Goal: Transaction & Acquisition: Book appointment/travel/reservation

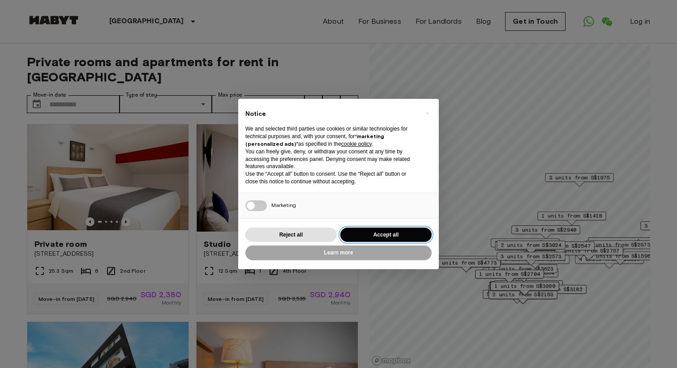
click at [393, 231] on button "Accept all" at bounding box center [385, 235] width 91 height 15
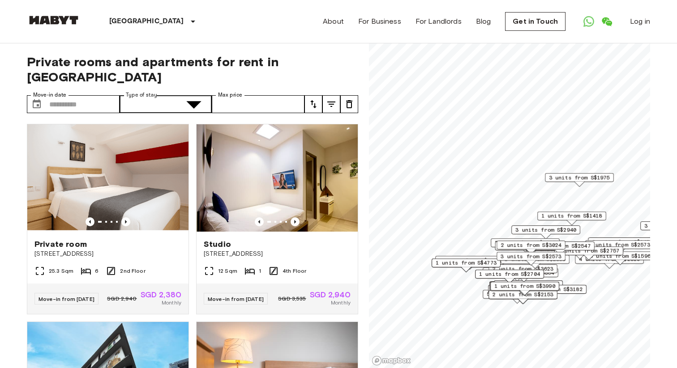
click at [332, 99] on icon "tune" at bounding box center [331, 104] width 11 height 11
type input "****"
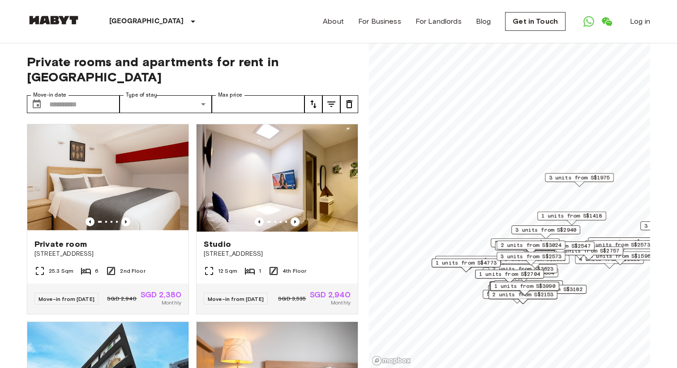
scroll to position [203, 0]
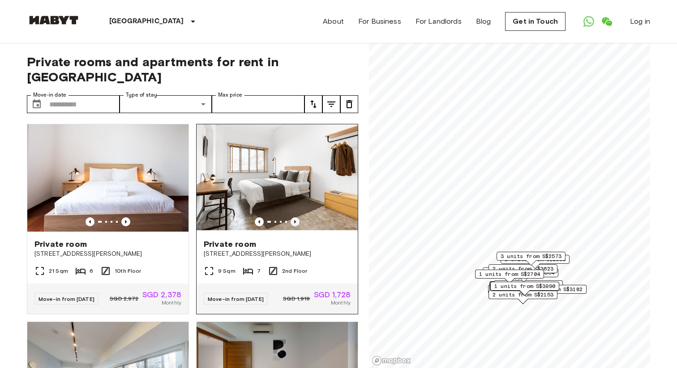
click at [296, 218] on icon "Previous image" at bounding box center [295, 222] width 9 height 9
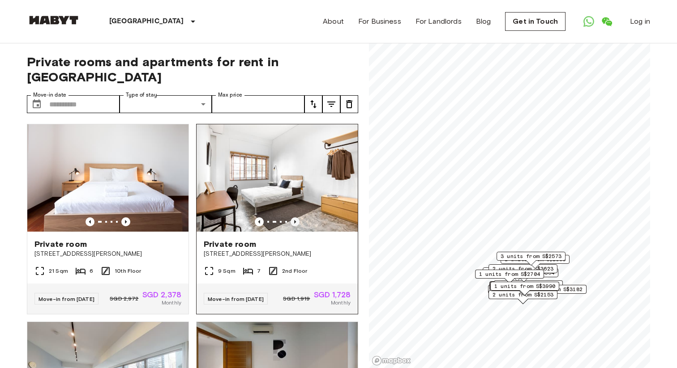
click at [296, 218] on icon "Previous image" at bounding box center [295, 222] width 9 height 9
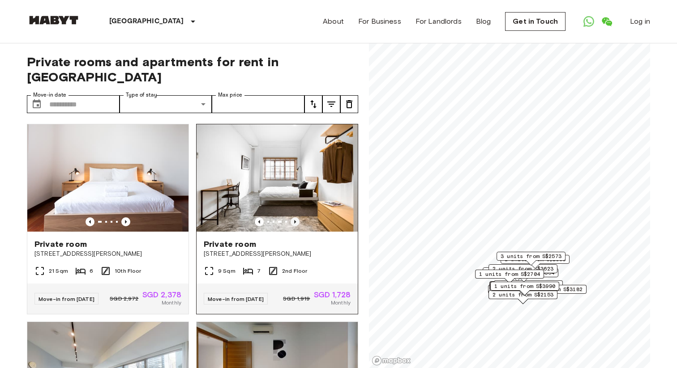
click at [296, 218] on icon "Previous image" at bounding box center [295, 222] width 9 height 9
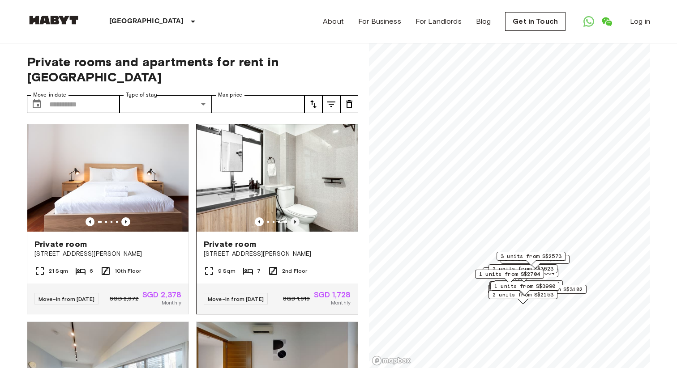
click at [296, 218] on icon "Previous image" at bounding box center [295, 222] width 9 height 9
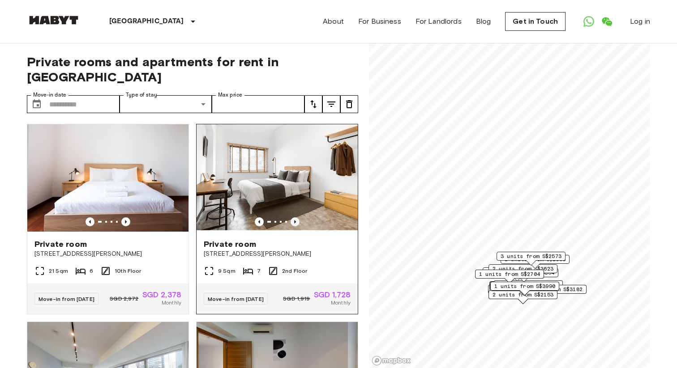
click at [296, 218] on icon "Previous image" at bounding box center [295, 222] width 9 height 9
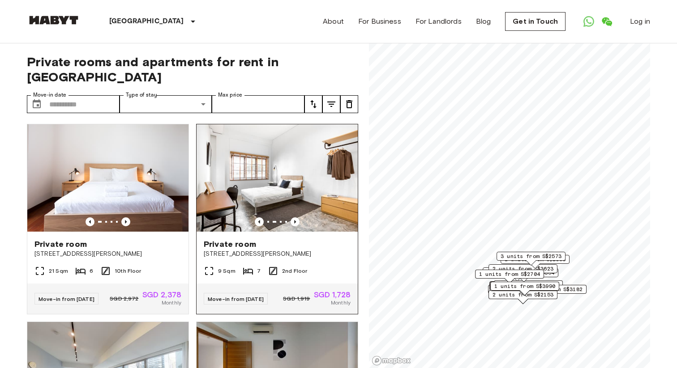
click at [295, 176] on img at bounding box center [277, 177] width 161 height 107
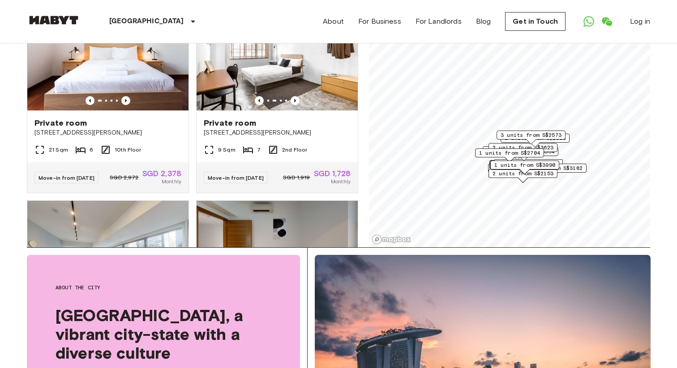
scroll to position [208, 0]
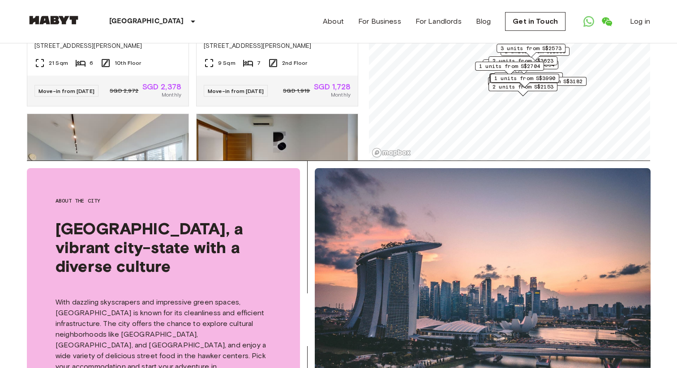
click at [249, 162] on div "About the city Singapore, a vibrant city-state with a diverse culture With dazz…" at bounding box center [167, 293] width 280 height 265
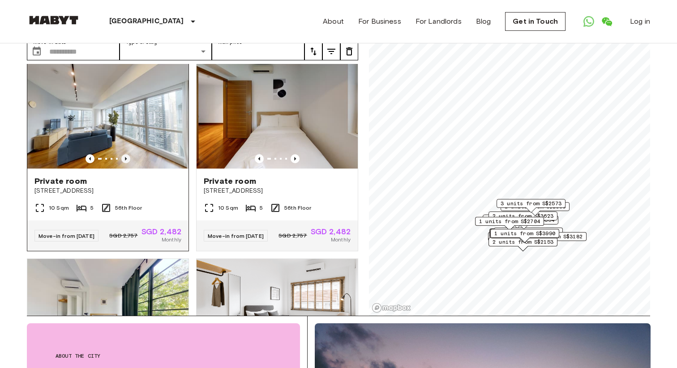
click at [125, 157] on icon "Previous image" at bounding box center [126, 159] width 2 height 4
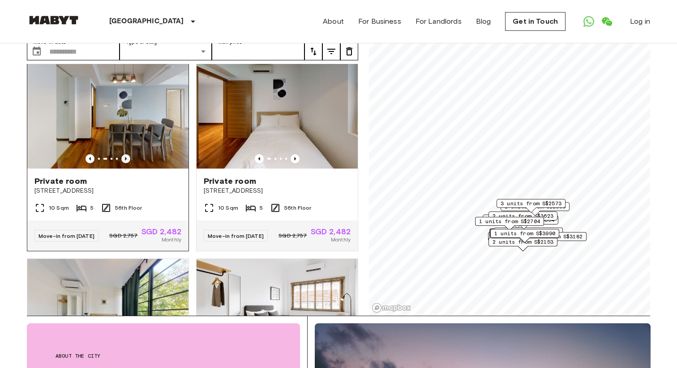
click at [125, 157] on icon "Previous image" at bounding box center [126, 159] width 2 height 4
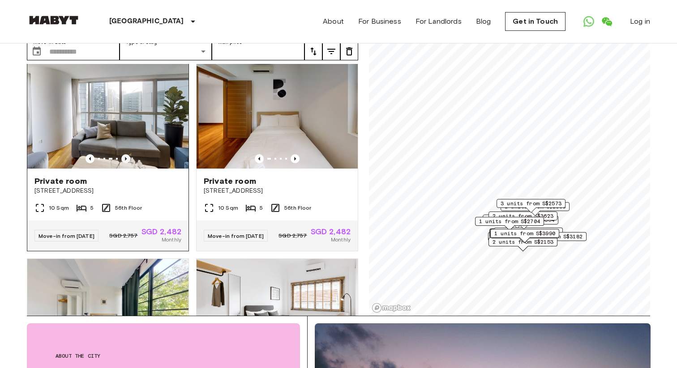
click at [125, 157] on icon "Previous image" at bounding box center [126, 159] width 2 height 4
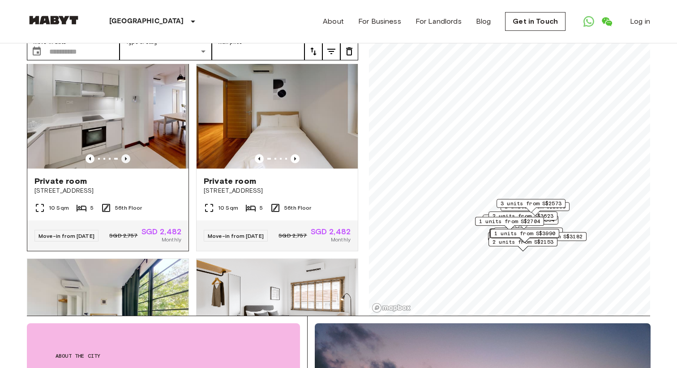
click at [125, 157] on icon "Previous image" at bounding box center [126, 159] width 2 height 4
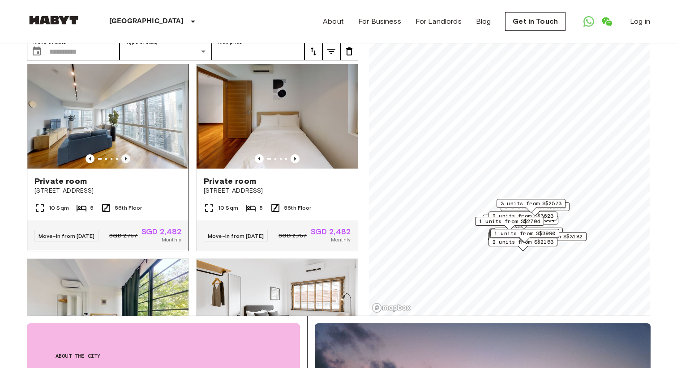
click at [125, 157] on icon "Previous image" at bounding box center [126, 159] width 2 height 4
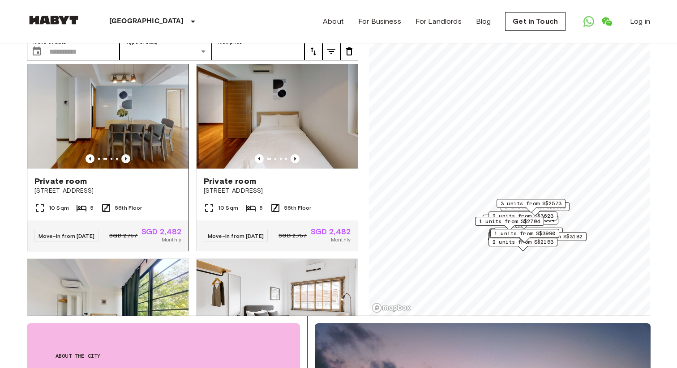
click at [125, 157] on icon "Previous image" at bounding box center [126, 159] width 2 height 4
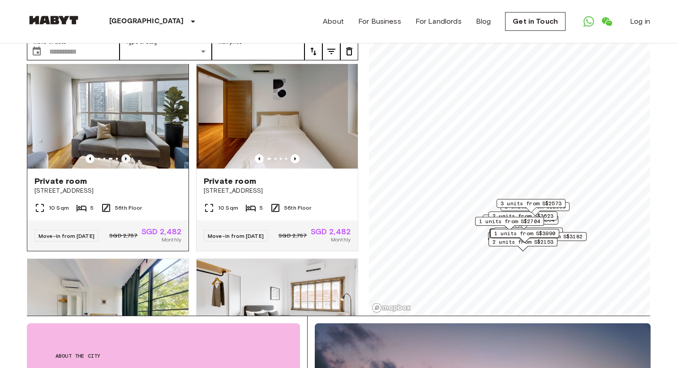
click at [125, 157] on icon "Previous image" at bounding box center [126, 159] width 2 height 4
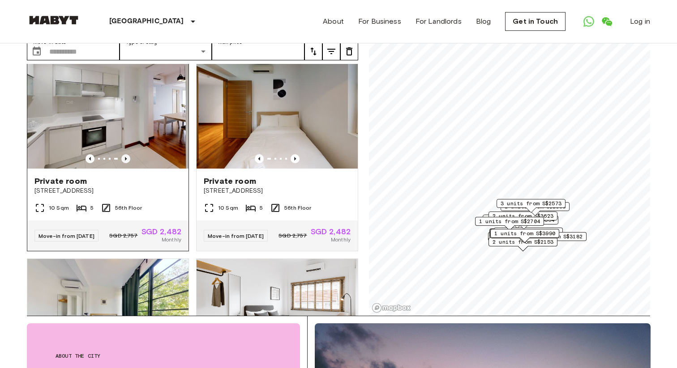
click at [125, 157] on icon "Previous image" at bounding box center [126, 159] width 2 height 4
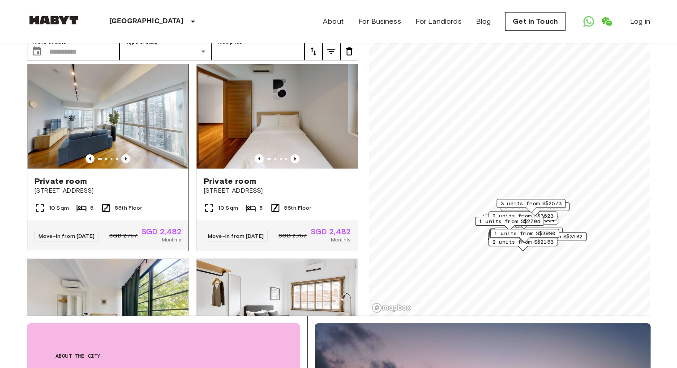
click at [125, 157] on icon "Previous image" at bounding box center [126, 159] width 2 height 4
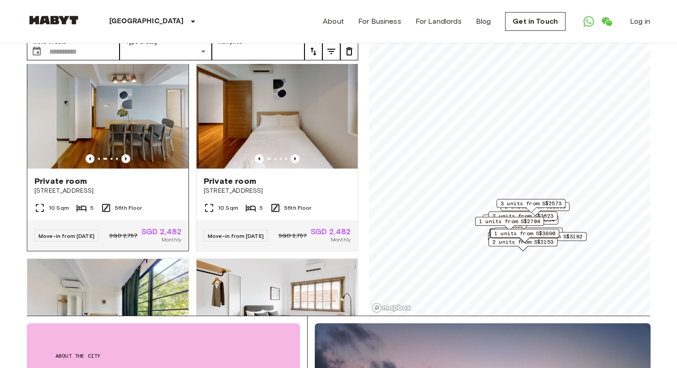
click at [125, 157] on icon "Previous image" at bounding box center [126, 159] width 2 height 4
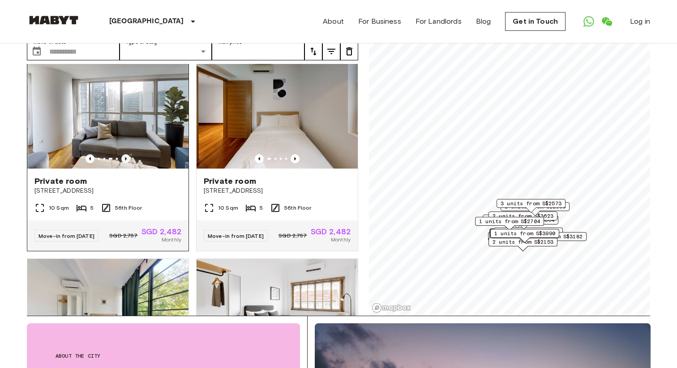
click at [125, 157] on icon "Previous image" at bounding box center [126, 159] width 2 height 4
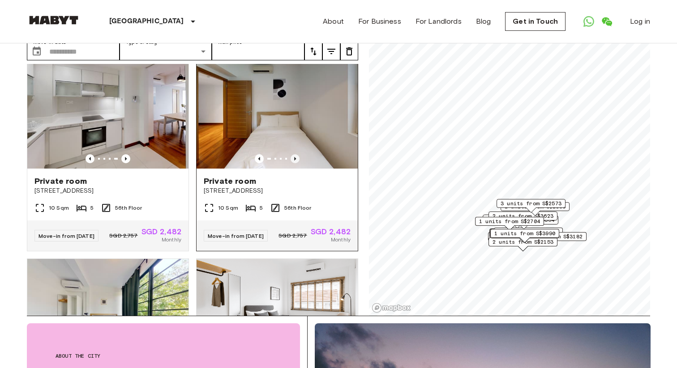
click at [297, 154] on icon "Previous image" at bounding box center [295, 158] width 9 height 9
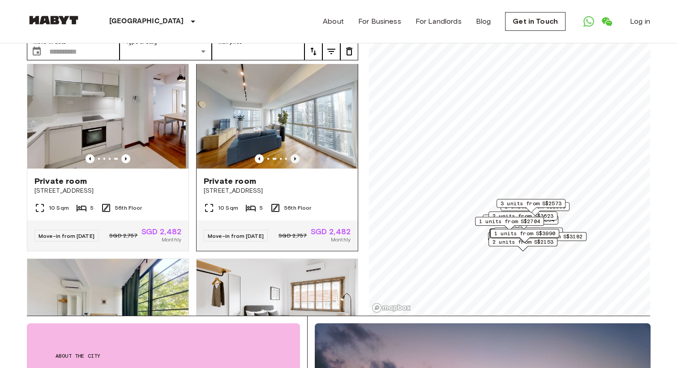
click at [297, 154] on icon "Previous image" at bounding box center [295, 158] width 9 height 9
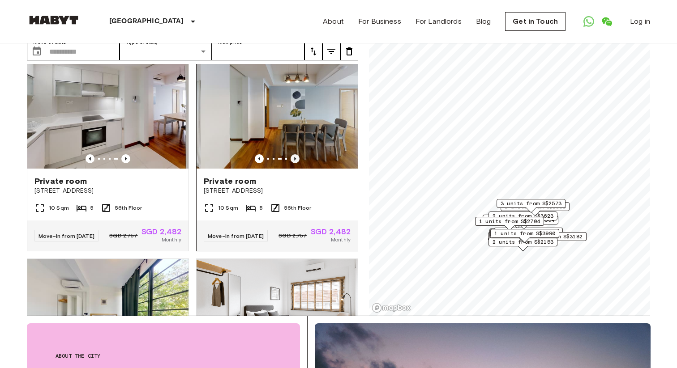
click at [297, 154] on icon "Previous image" at bounding box center [295, 158] width 9 height 9
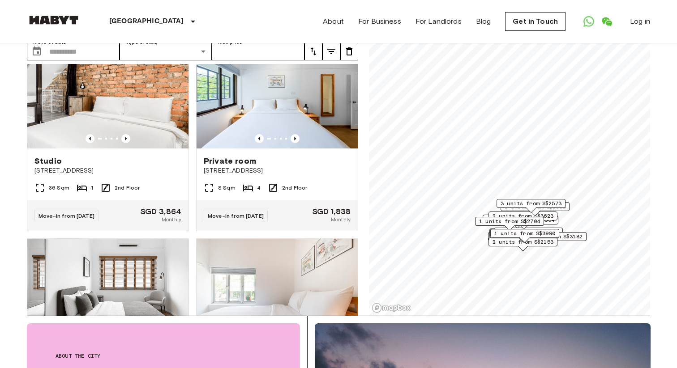
scroll to position [1175, 0]
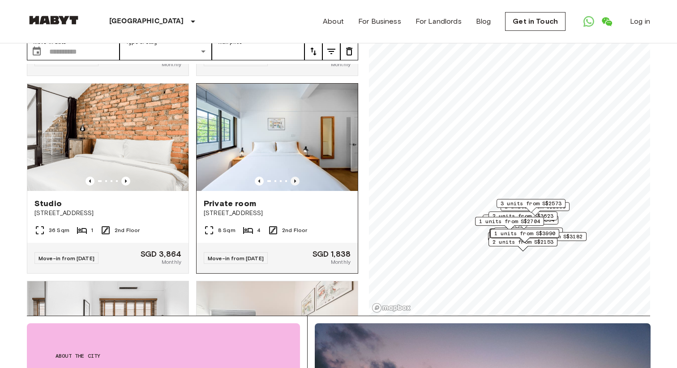
click at [296, 182] on icon "Previous image" at bounding box center [295, 181] width 9 height 9
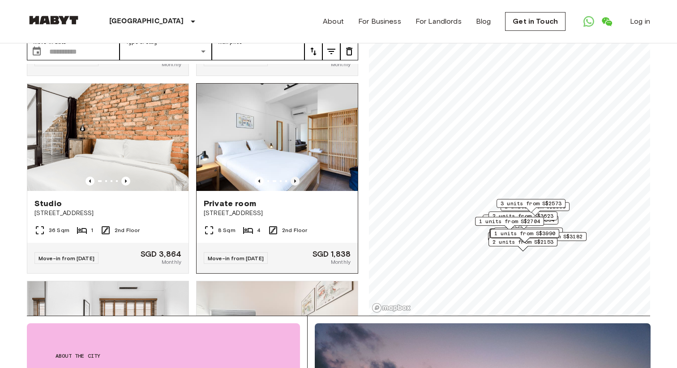
click at [296, 182] on icon "Previous image" at bounding box center [295, 181] width 9 height 9
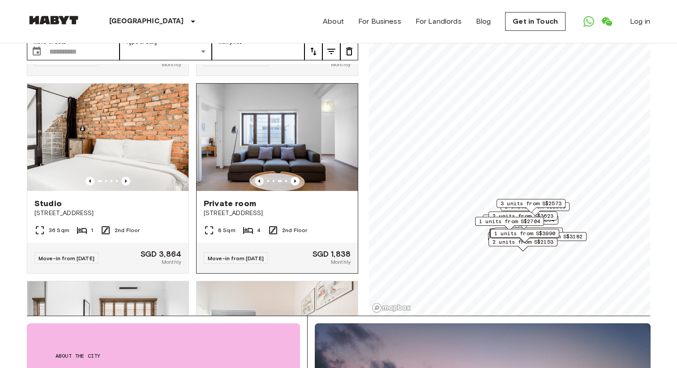
click at [260, 185] on icon "Previous image" at bounding box center [259, 181] width 9 height 9
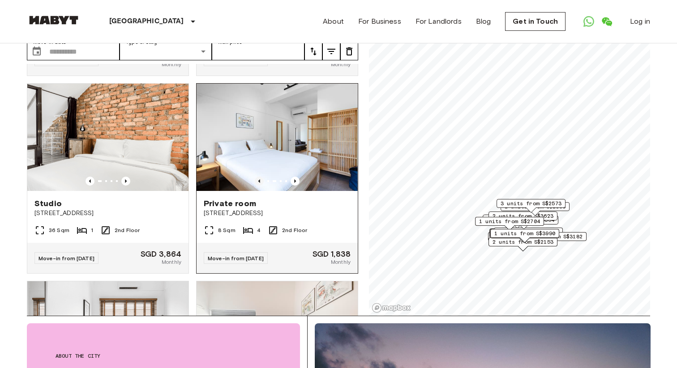
click at [260, 185] on icon "Previous image" at bounding box center [259, 181] width 9 height 9
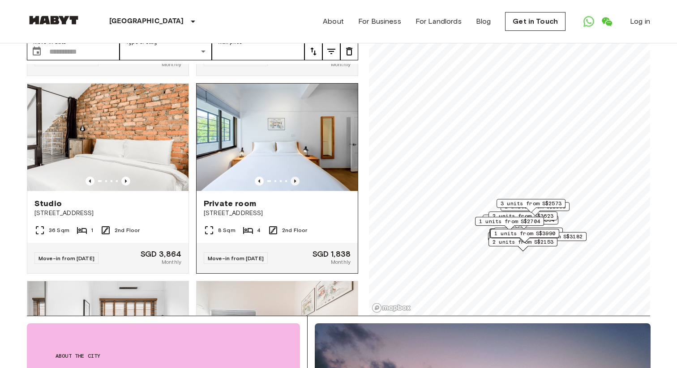
click at [296, 182] on icon "Previous image" at bounding box center [295, 181] width 9 height 9
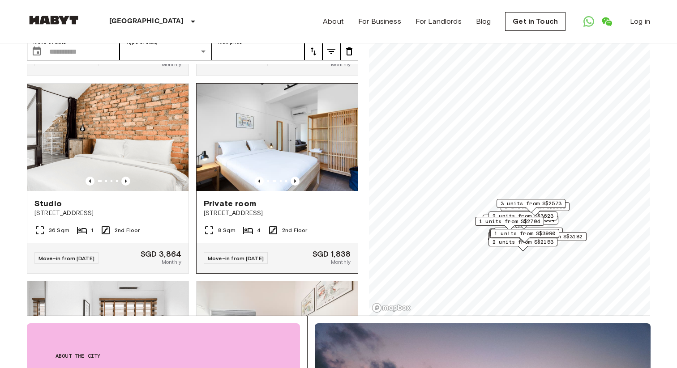
click at [300, 184] on div at bounding box center [277, 181] width 161 height 9
click at [290, 154] on img at bounding box center [277, 137] width 161 height 107
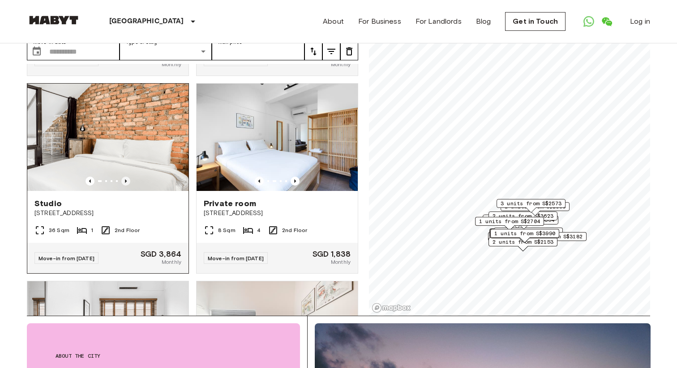
click at [128, 183] on icon "Previous image" at bounding box center [125, 181] width 9 height 9
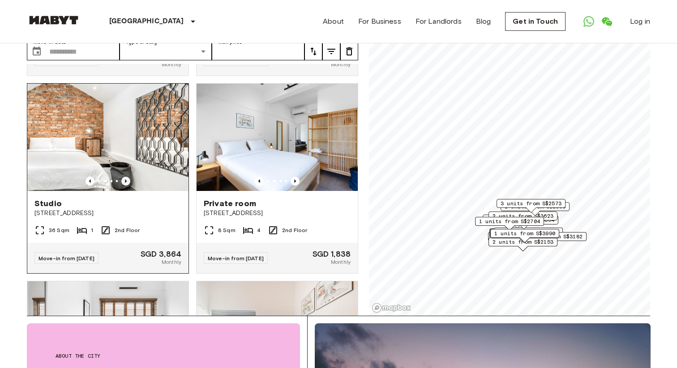
click at [128, 184] on icon "Previous image" at bounding box center [125, 181] width 9 height 9
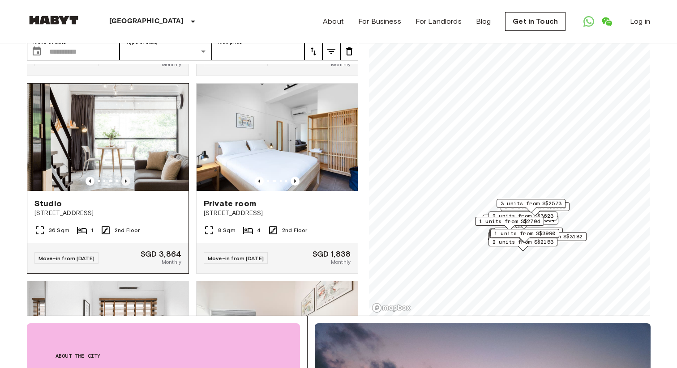
click at [128, 184] on icon "Previous image" at bounding box center [125, 181] width 9 height 9
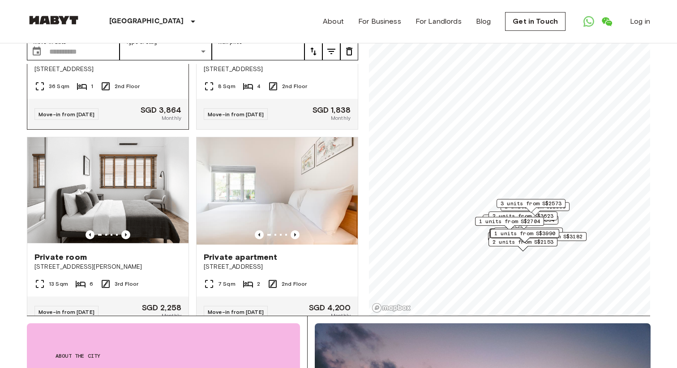
scroll to position [1424, 0]
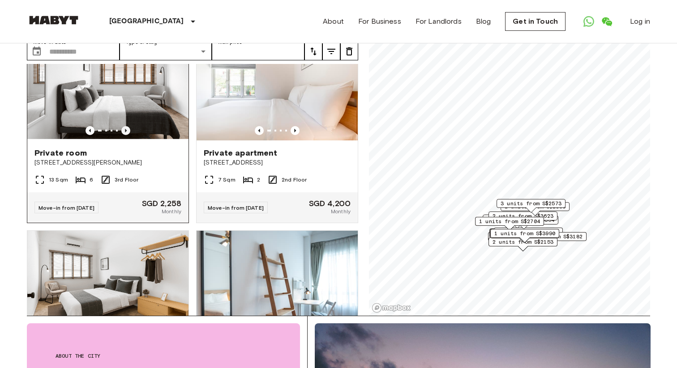
click at [126, 133] on icon "Previous image" at bounding box center [125, 130] width 9 height 9
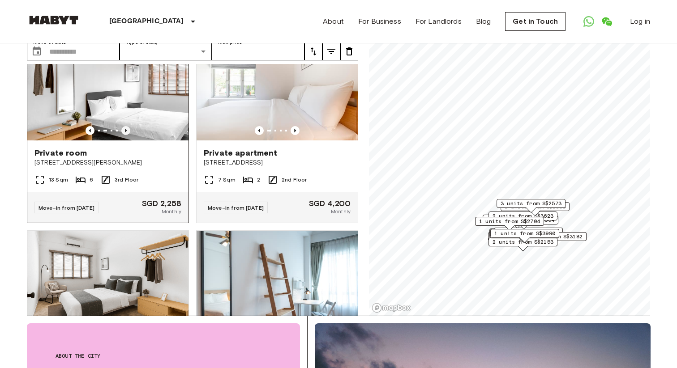
click at [126, 133] on icon "Previous image" at bounding box center [125, 130] width 9 height 9
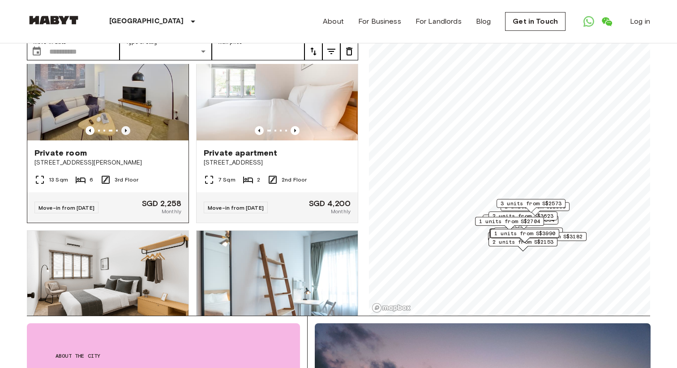
click at [126, 133] on icon "Previous image" at bounding box center [125, 130] width 9 height 9
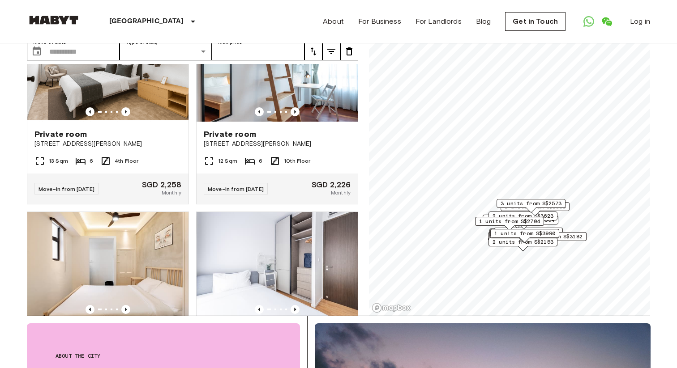
scroll to position [1641, 0]
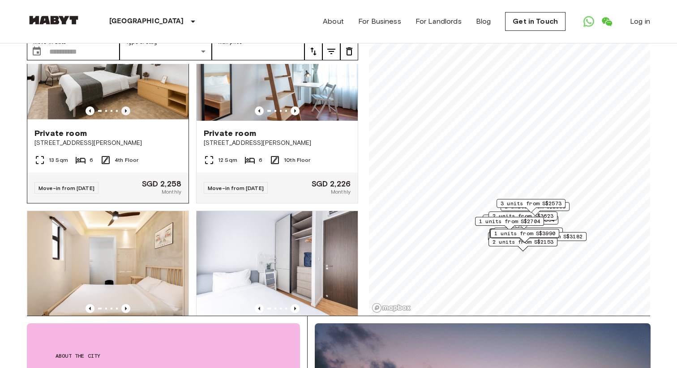
click at [123, 112] on icon "Previous image" at bounding box center [125, 111] width 9 height 9
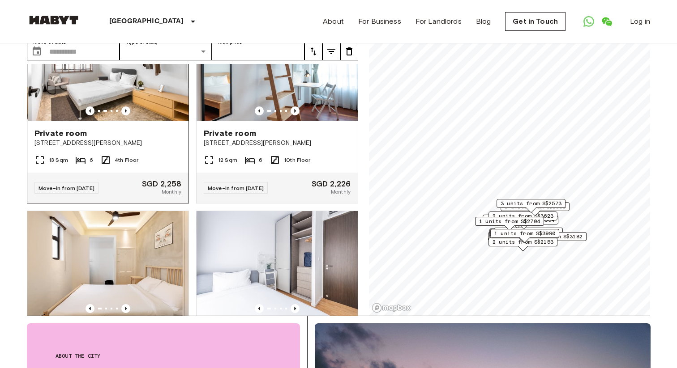
click at [130, 138] on div "Private room" at bounding box center [107, 133] width 147 height 11
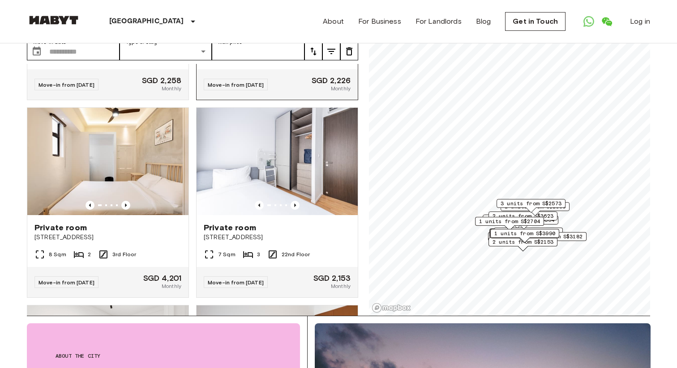
scroll to position [1747, 0]
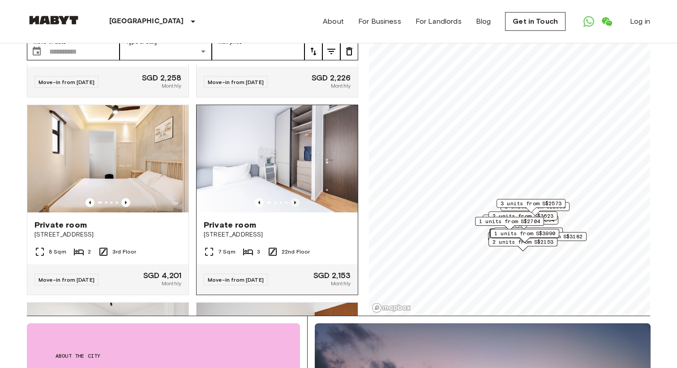
click at [295, 203] on icon "Previous image" at bounding box center [295, 202] width 9 height 9
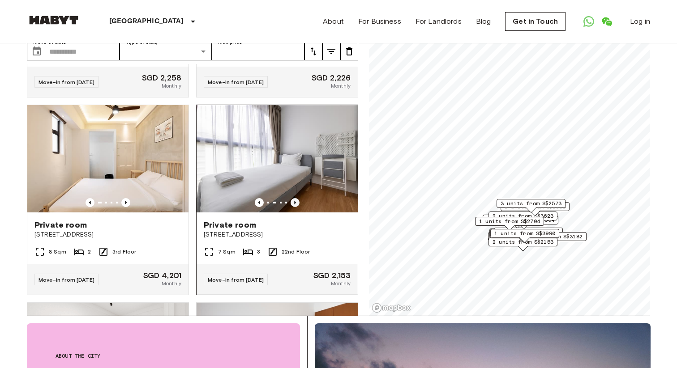
click at [296, 203] on icon "Previous image" at bounding box center [295, 202] width 9 height 9
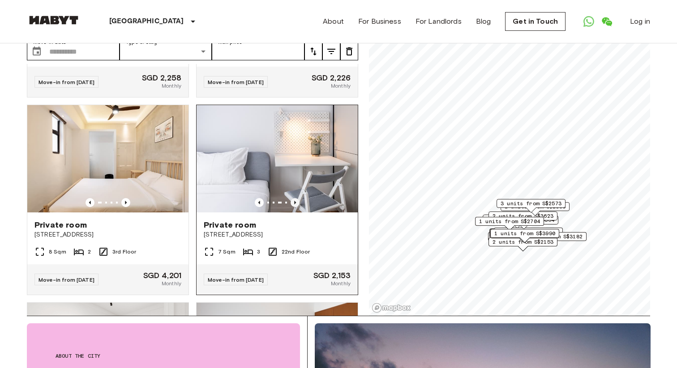
click at [296, 203] on icon "Previous image" at bounding box center [295, 202] width 9 height 9
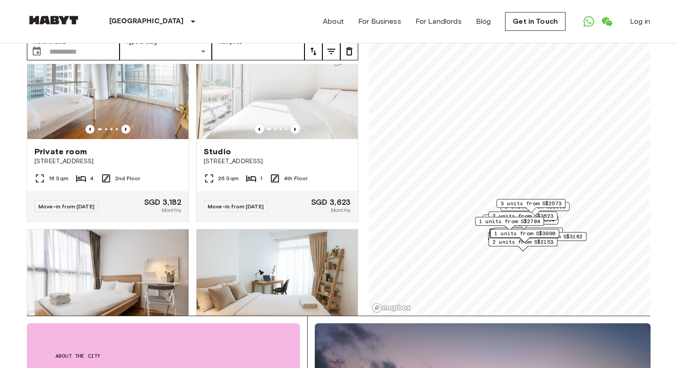
scroll to position [2214, 0]
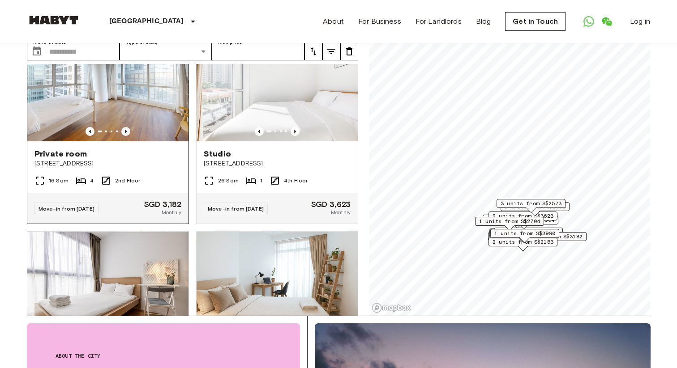
click at [124, 134] on icon "Previous image" at bounding box center [125, 131] width 9 height 9
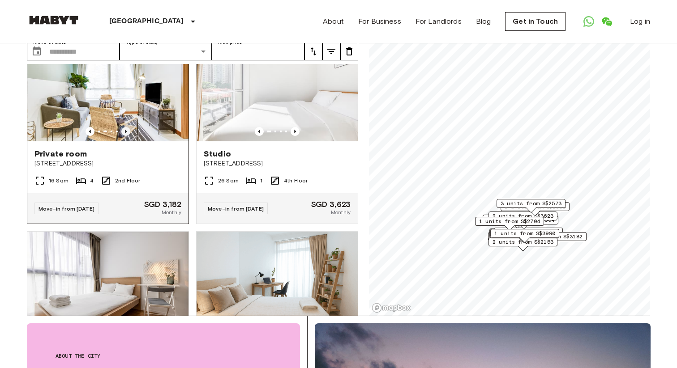
click at [124, 135] on icon "Previous image" at bounding box center [125, 131] width 9 height 9
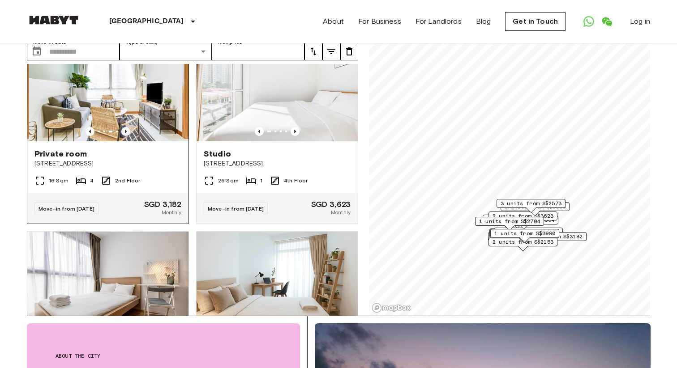
click at [124, 135] on icon "Previous image" at bounding box center [125, 131] width 9 height 9
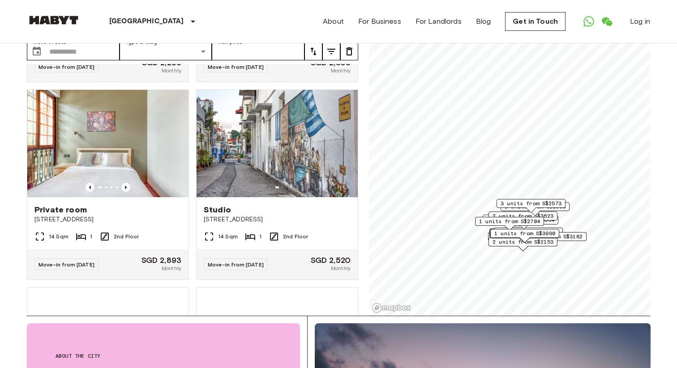
scroll to position [2984, 0]
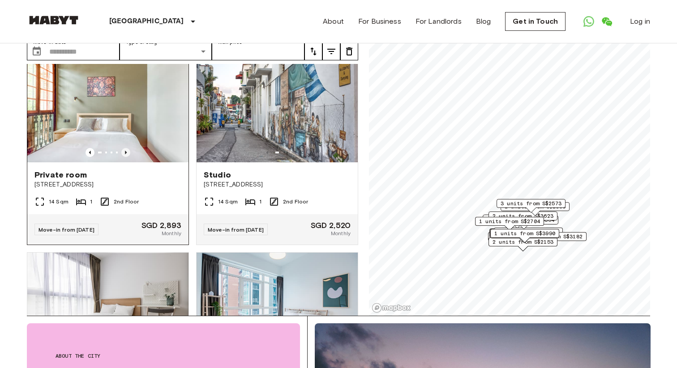
click at [127, 153] on icon "Previous image" at bounding box center [125, 152] width 9 height 9
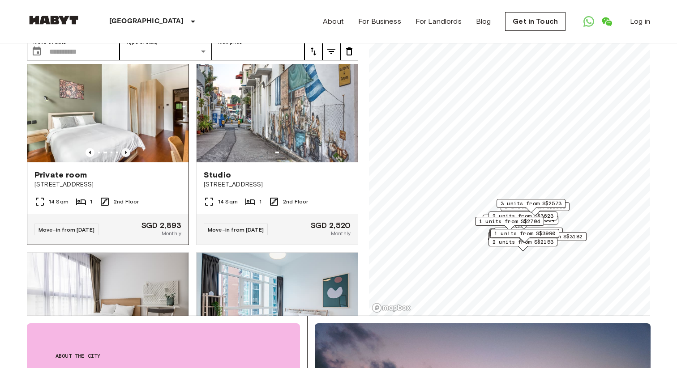
click at [127, 153] on icon "Previous image" at bounding box center [125, 152] width 9 height 9
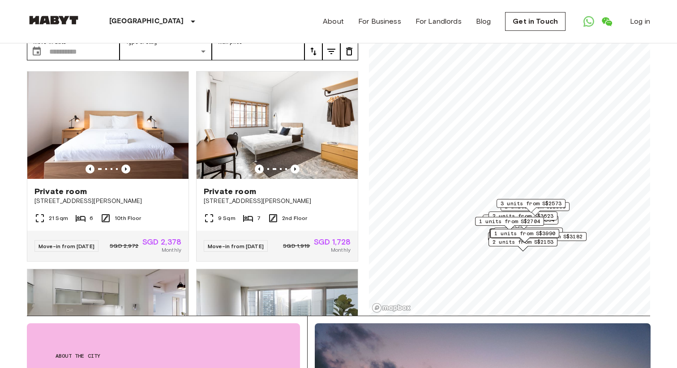
scroll to position [0, 0]
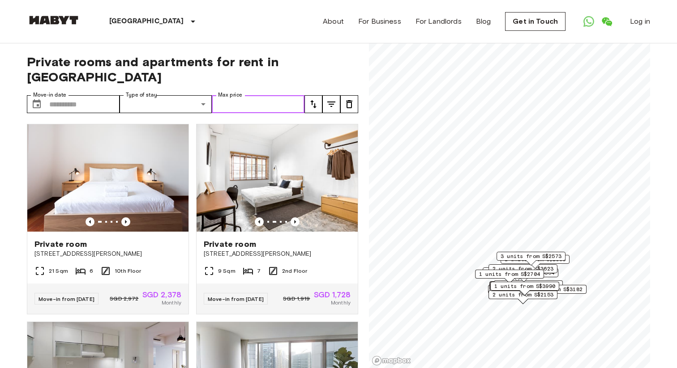
click at [283, 95] on input "Max price" at bounding box center [258, 104] width 93 height 18
type input "*"
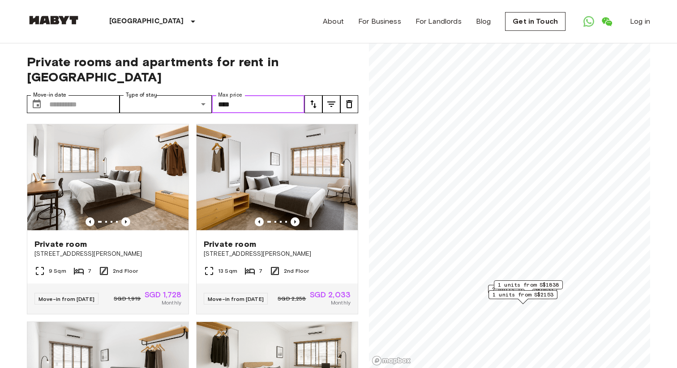
type input "****"
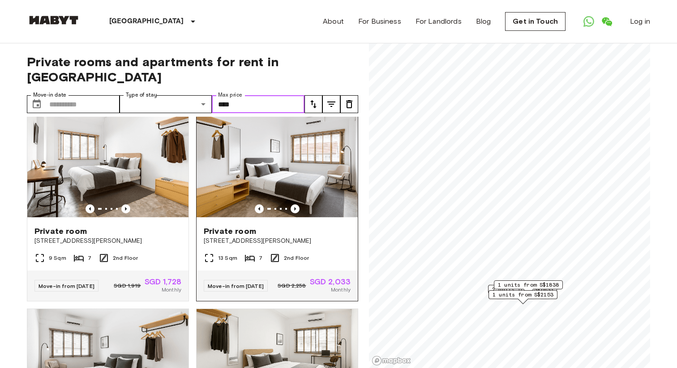
scroll to position [9, 0]
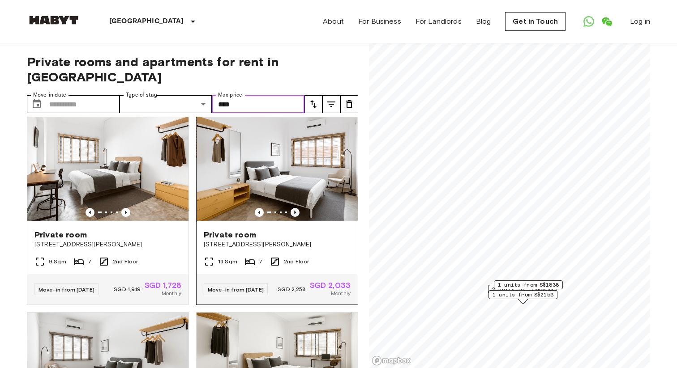
click at [296, 208] on icon "Previous image" at bounding box center [295, 212] width 9 height 9
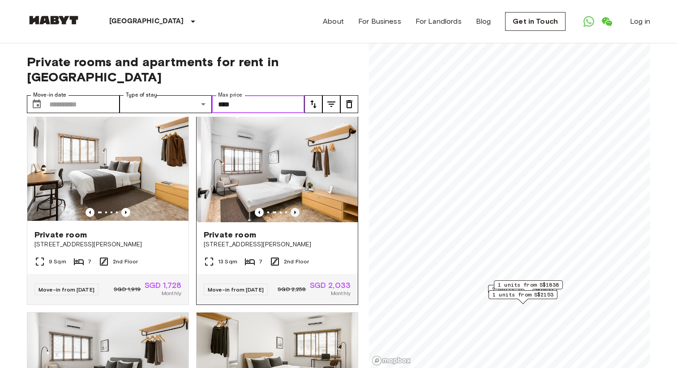
click at [296, 208] on icon "Previous image" at bounding box center [295, 212] width 9 height 9
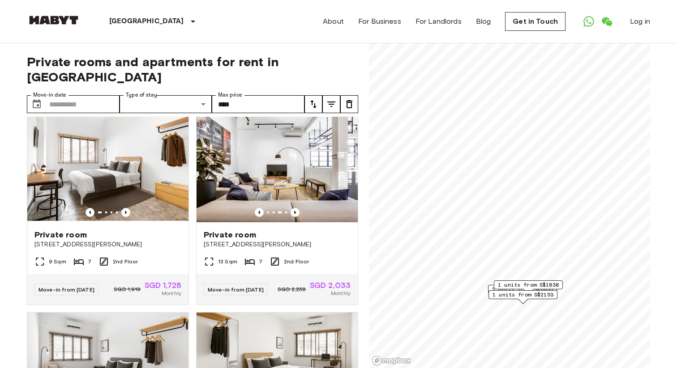
click at [334, 99] on icon "tune" at bounding box center [331, 104] width 11 height 11
type input "****"
type input "**********"
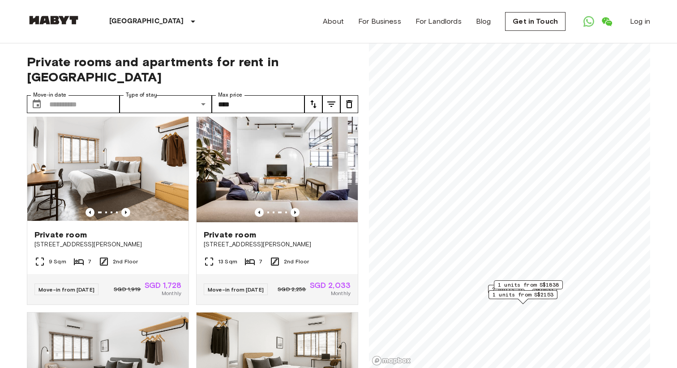
type input "****"
type input "**********"
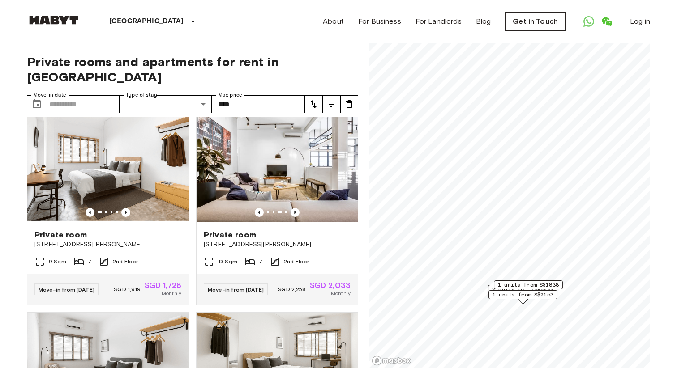
type input "**********"
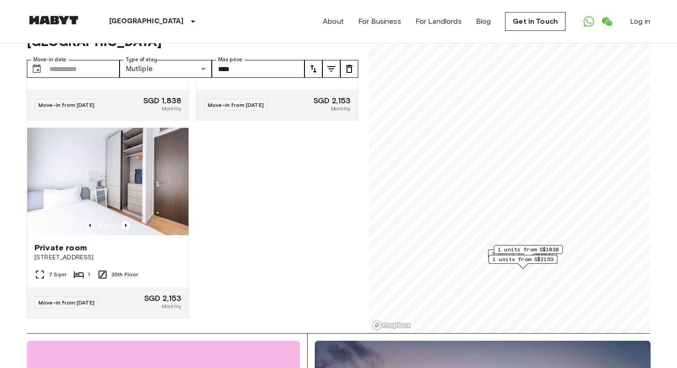
scroll to position [37, 0]
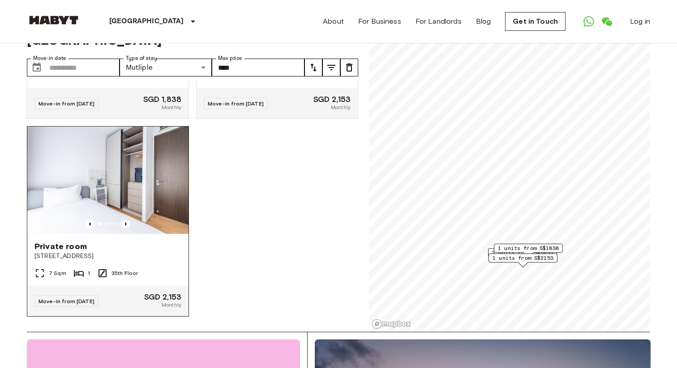
click at [115, 241] on div "Private room" at bounding box center [107, 246] width 147 height 11
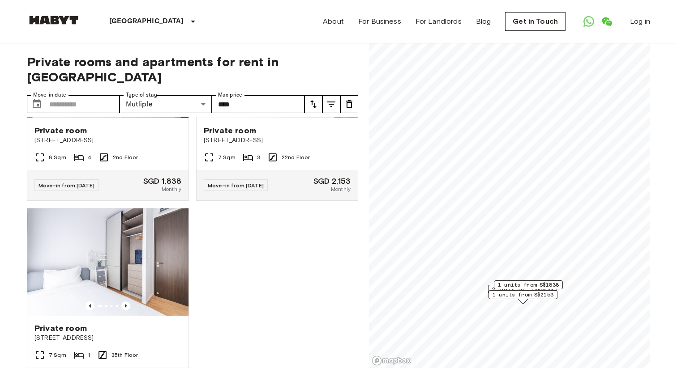
scroll to position [555, 0]
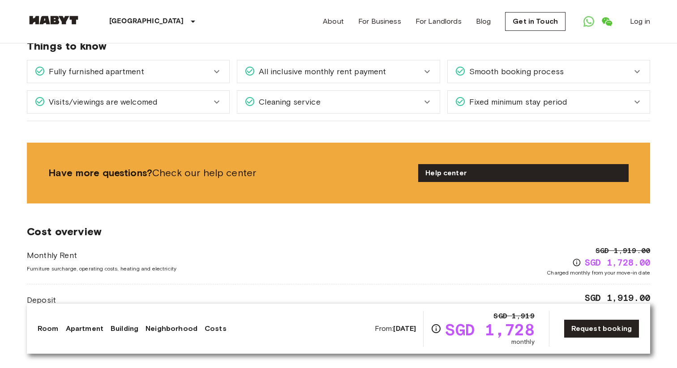
scroll to position [1277, 0]
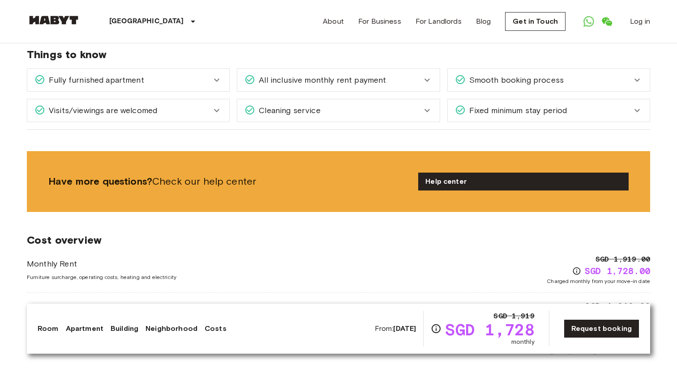
click at [419, 106] on div "Cleaning service" at bounding box center [332, 111] width 177 height 12
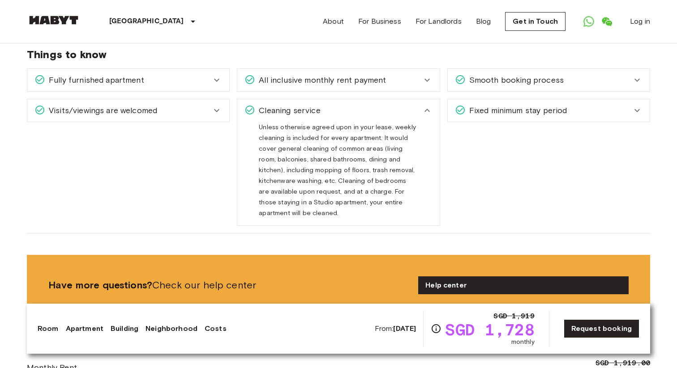
click at [210, 105] on div "Visits/viewings are welcomed" at bounding box center [122, 111] width 177 height 12
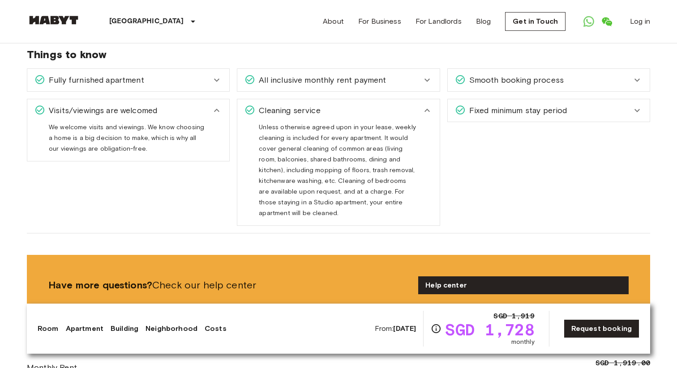
click at [217, 79] on icon at bounding box center [216, 80] width 5 height 3
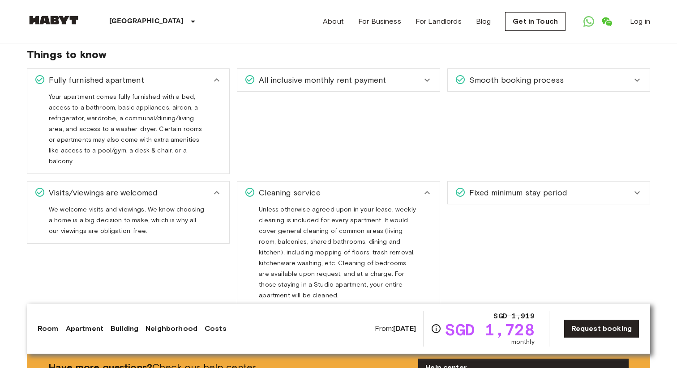
click at [611, 187] on div "Fixed minimum stay period" at bounding box center [543, 193] width 177 height 12
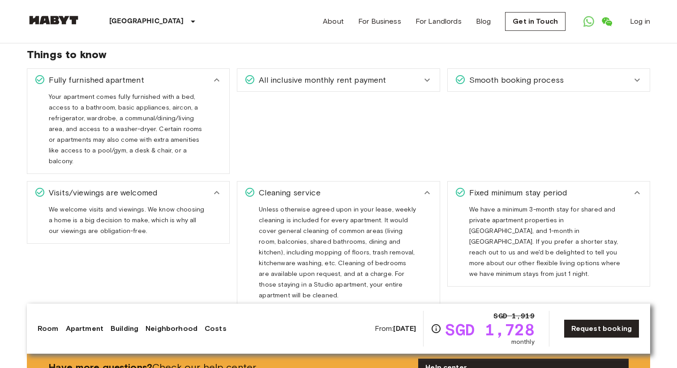
click at [593, 74] on div "Smooth booking process" at bounding box center [543, 80] width 177 height 12
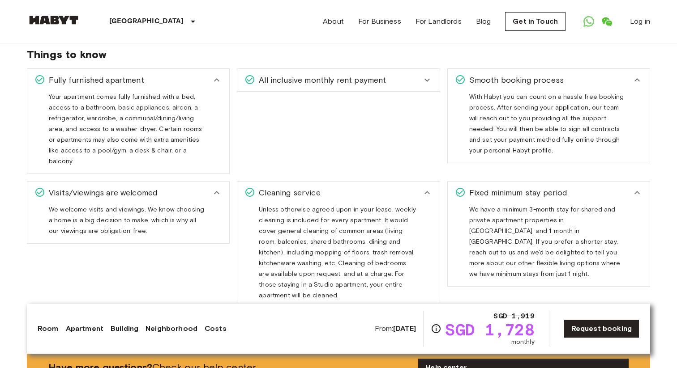
click at [399, 79] on div "All inclusive monthly rent payment" at bounding box center [338, 80] width 202 height 22
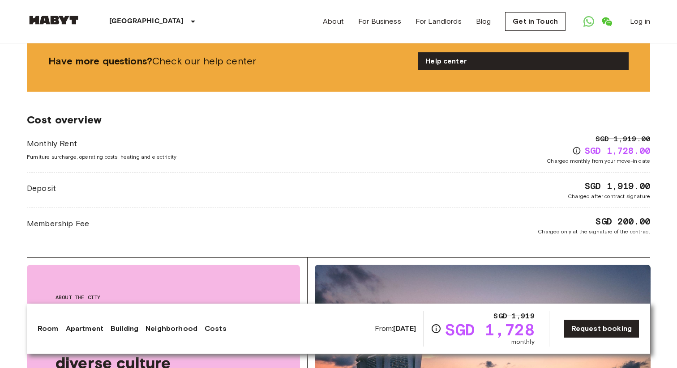
scroll to position [1603, 0]
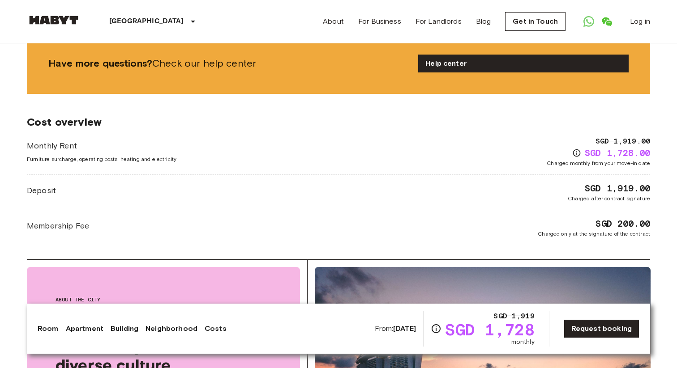
click at [346, 209] on div "Cost overview Monthly Rent Furniture surcharge, operating costs, heating and el…" at bounding box center [338, 177] width 623 height 166
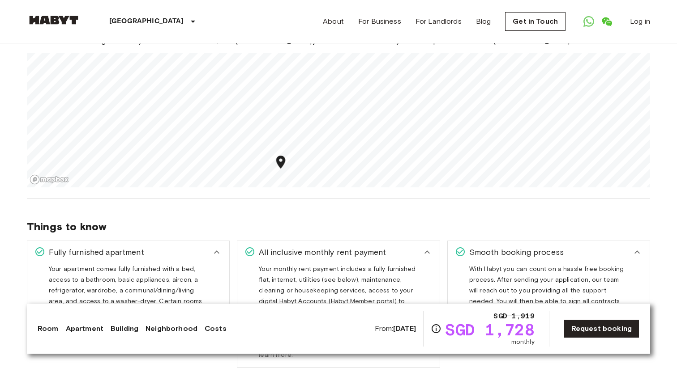
scroll to position [1044, 0]
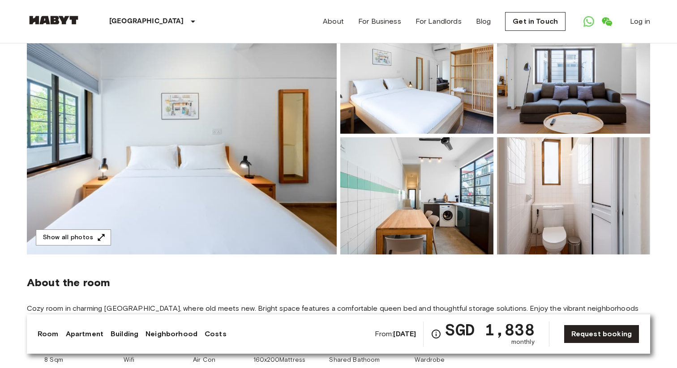
scroll to position [100, 0]
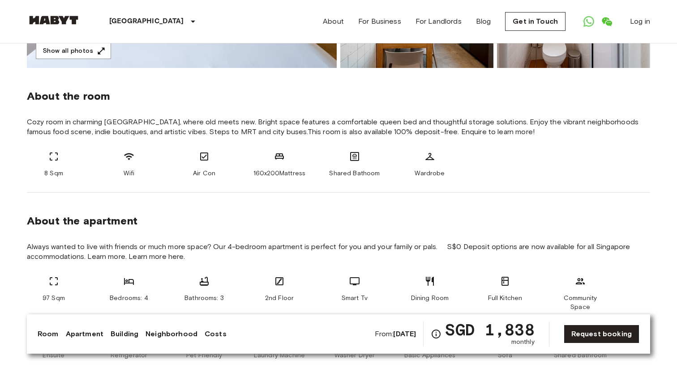
scroll to position [287, 0]
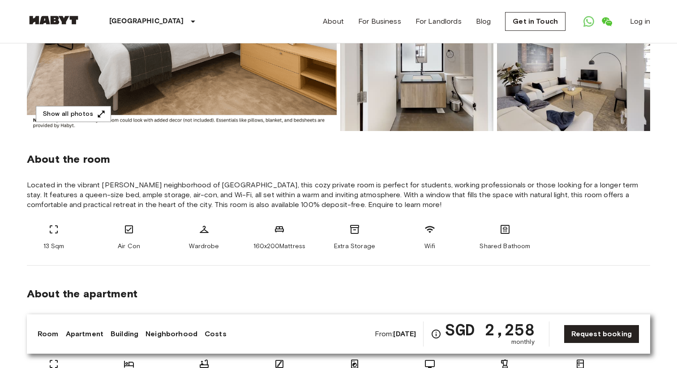
scroll to position [225, 0]
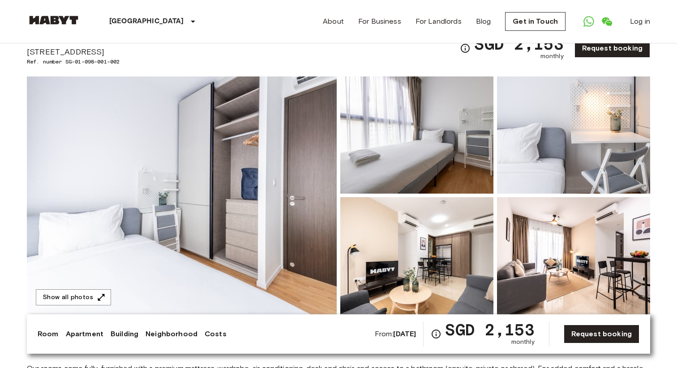
scroll to position [39, 0]
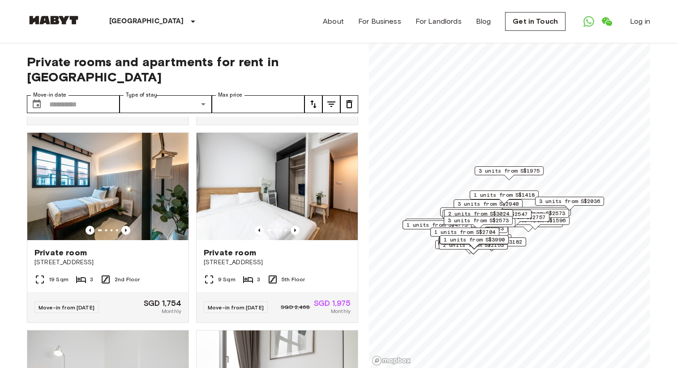
scroll to position [431, 0]
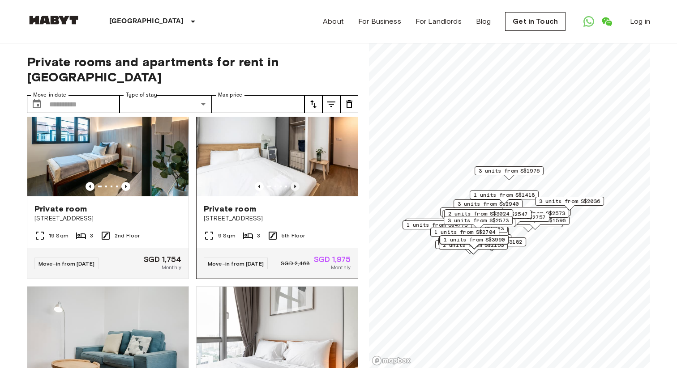
click at [298, 182] on icon "Previous image" at bounding box center [295, 186] width 9 height 9
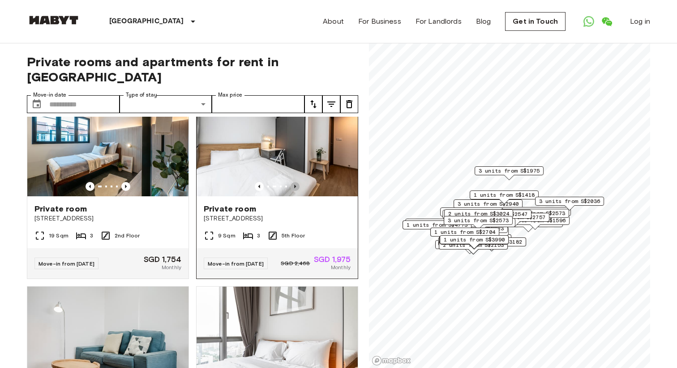
click at [298, 182] on icon "Previous image" at bounding box center [295, 186] width 9 height 9
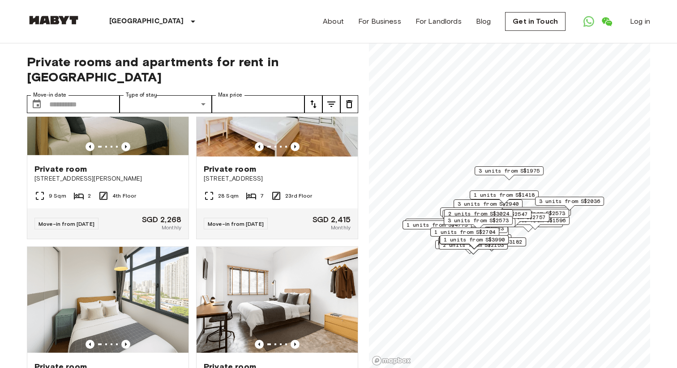
scroll to position [1346, 0]
